Goal: Navigation & Orientation: Find specific page/section

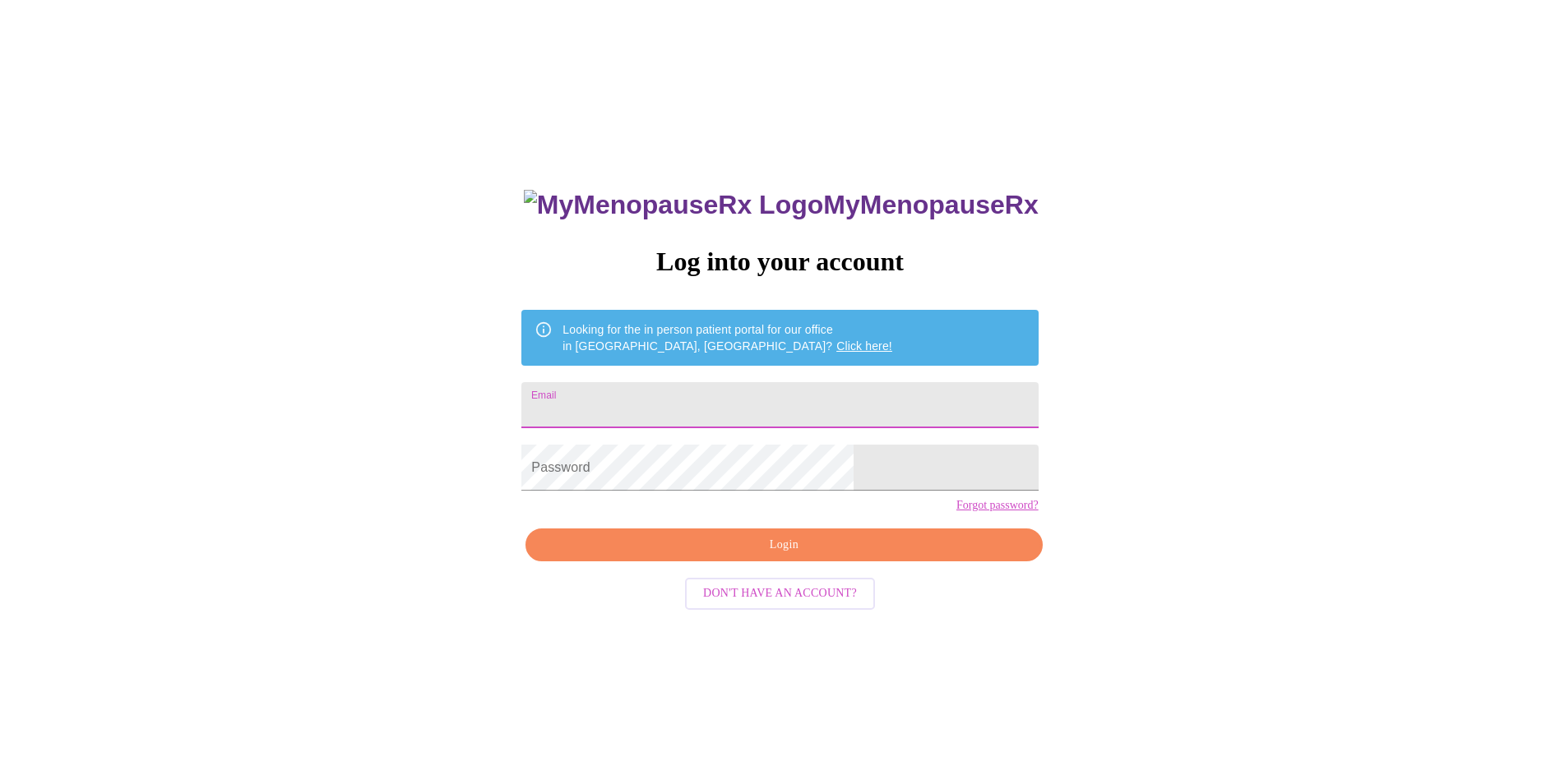
click at [673, 397] on input "Email" at bounding box center [780, 405] width 517 height 46
type input "[EMAIL_ADDRESS][DOMAIN_NAME]"
click at [733, 556] on span "Login" at bounding box center [783, 546] width 479 height 21
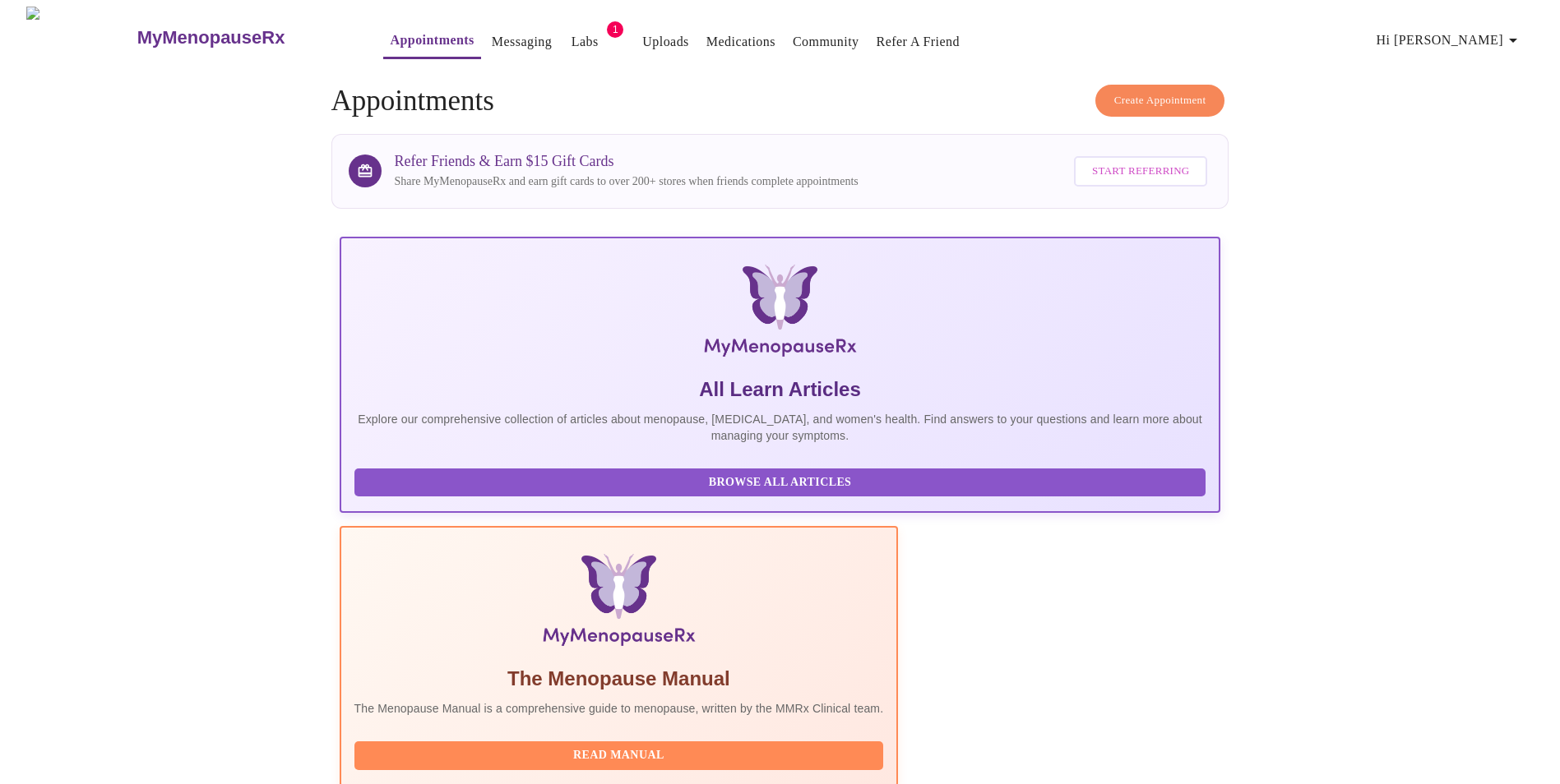
click at [571, 31] on link "Labs" at bounding box center [585, 42] width 27 height 23
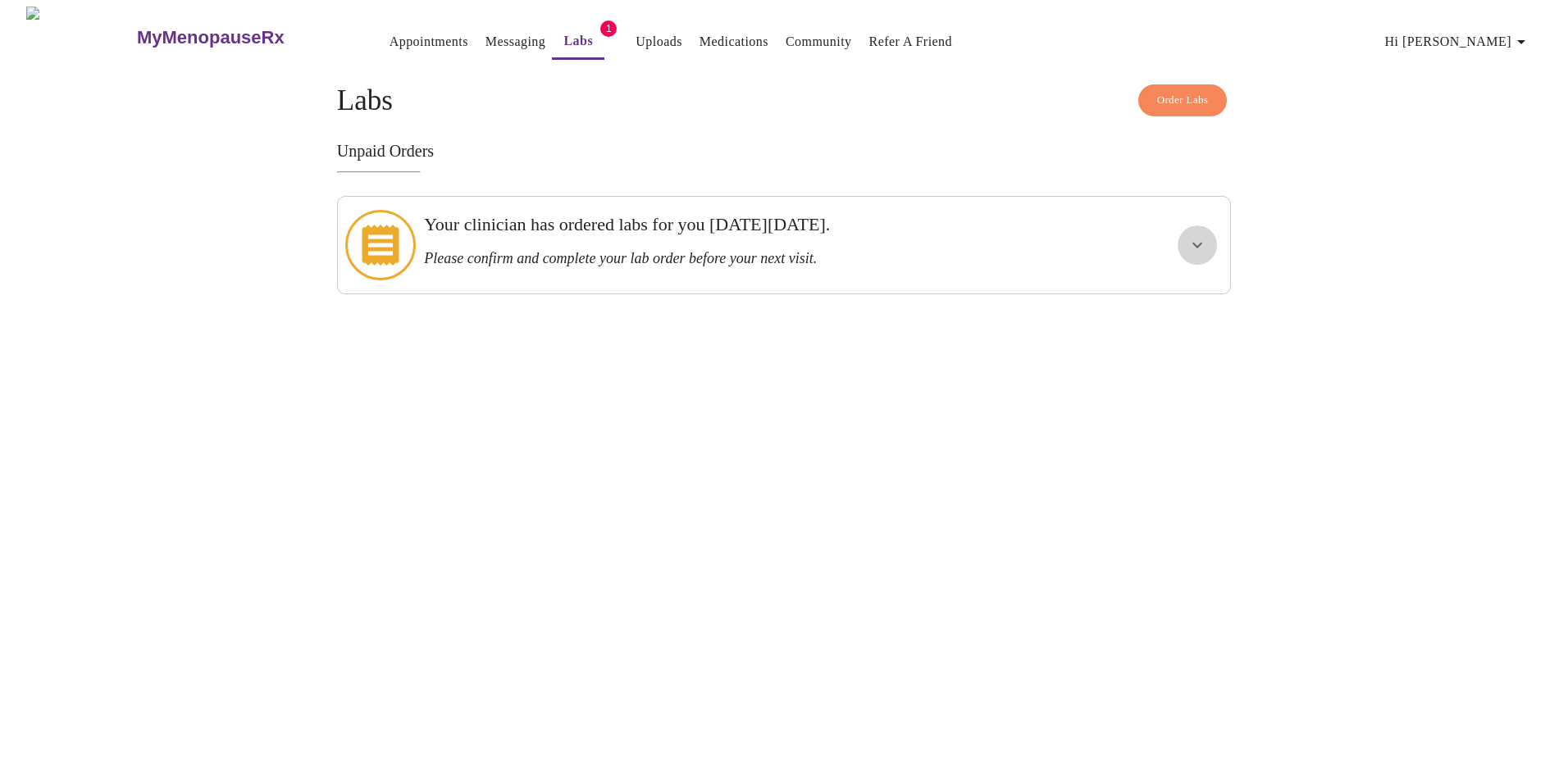
click at [1193, 240] on icon "show more" at bounding box center [1197, 245] width 20 height 20
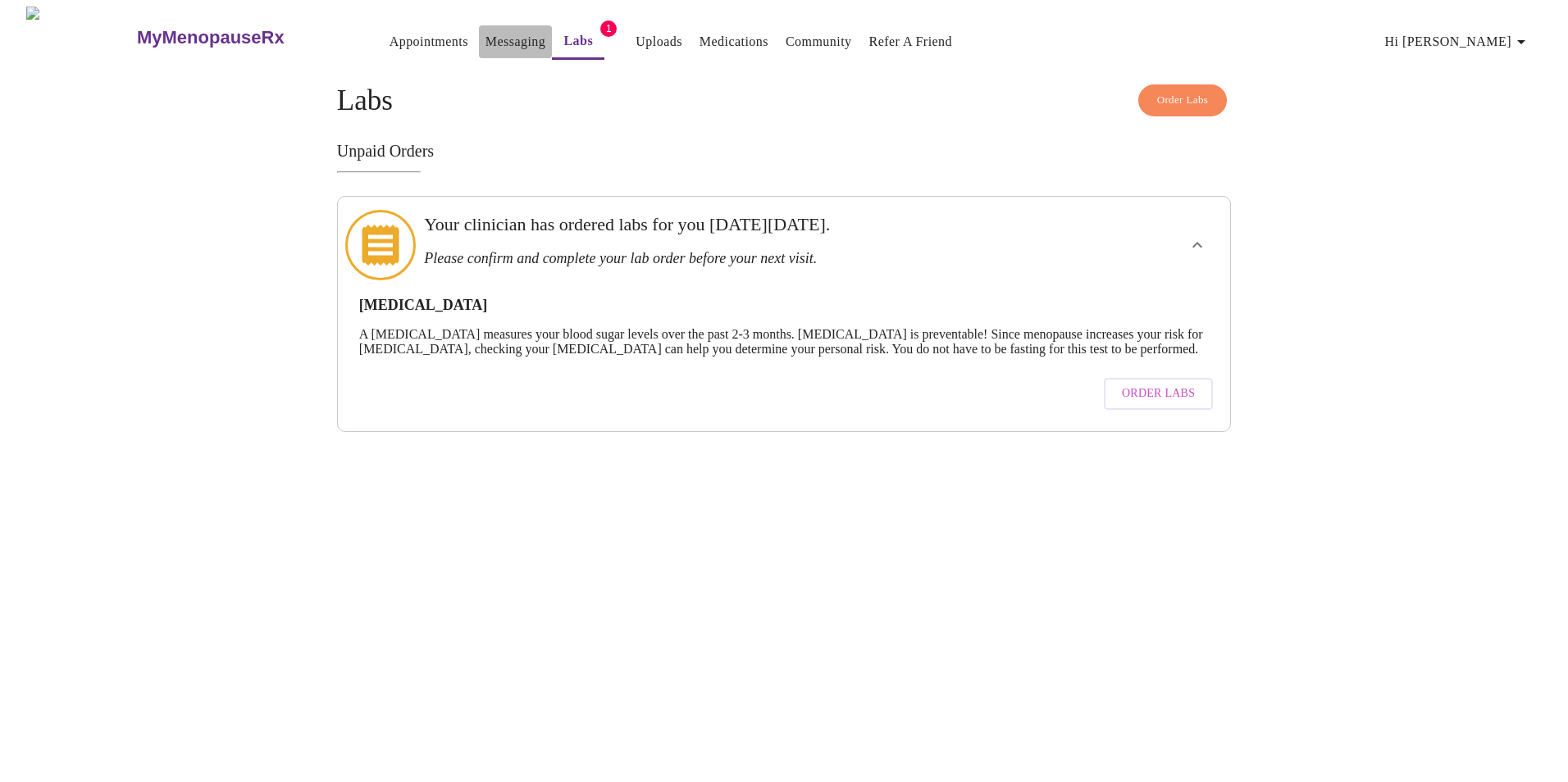
click at [486, 31] on link "Messaging" at bounding box center [515, 42] width 60 height 23
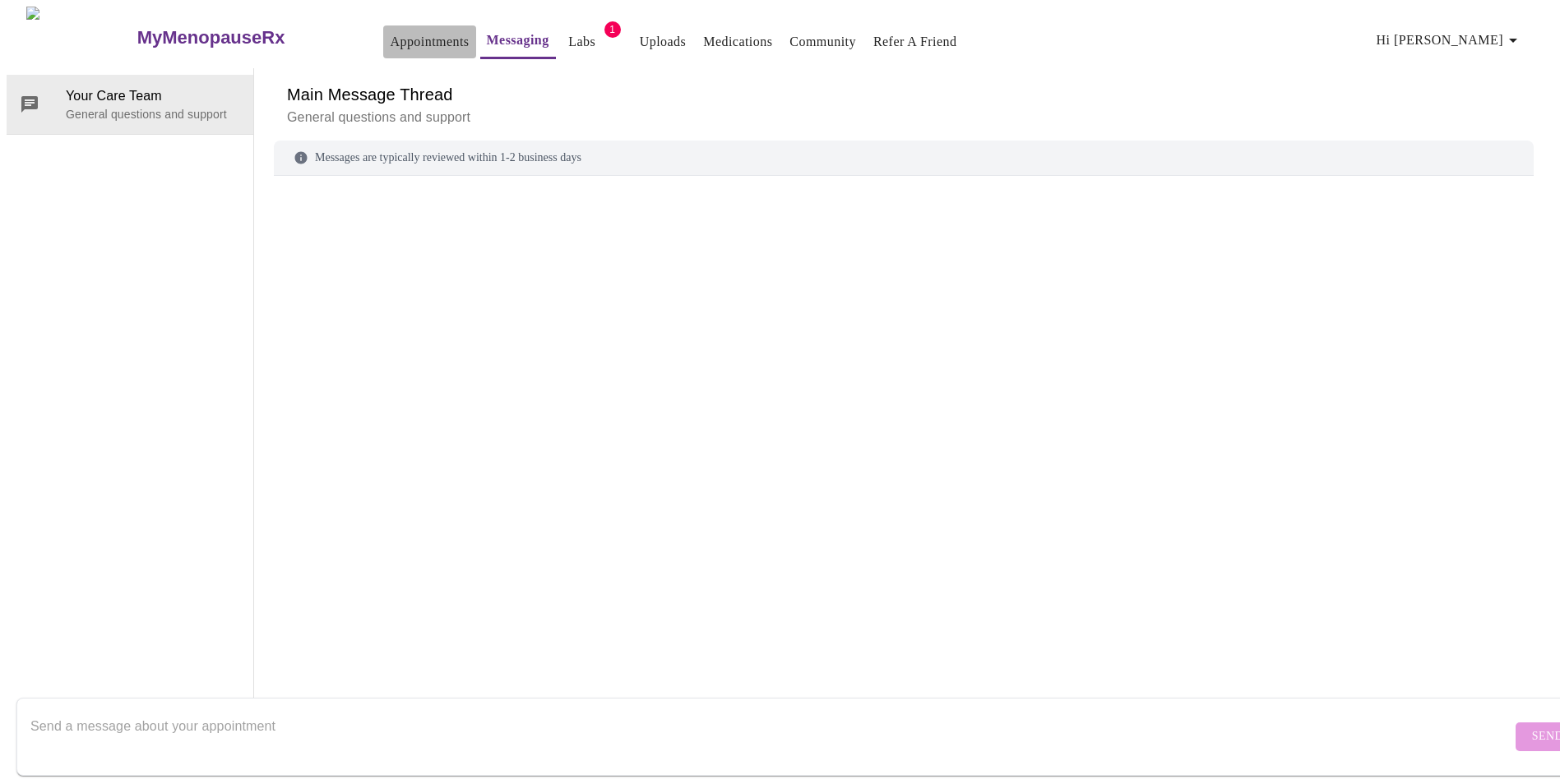
click at [390, 31] on link "Appointments" at bounding box center [429, 42] width 79 height 23
